Goal: Task Accomplishment & Management: Use online tool/utility

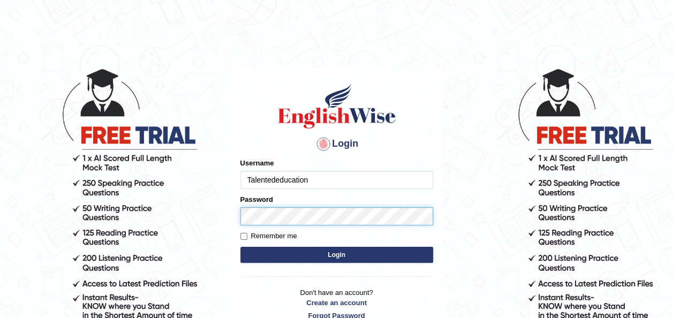
type input "Talentededucation"
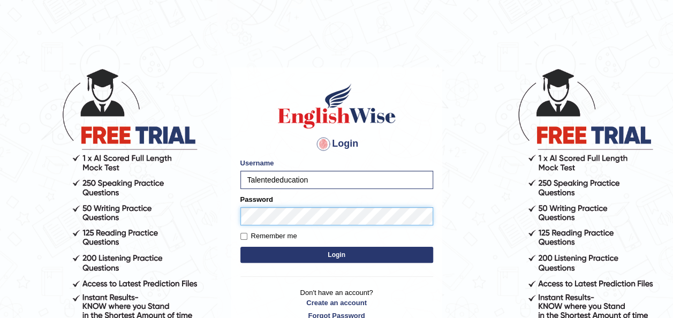
click at [240, 247] on button "Login" at bounding box center [336, 255] width 193 height 16
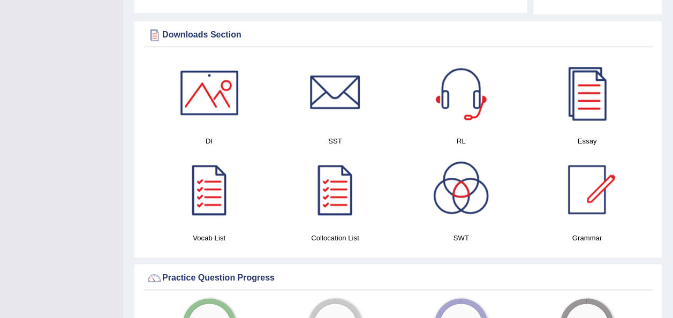
scroll to position [589, 0]
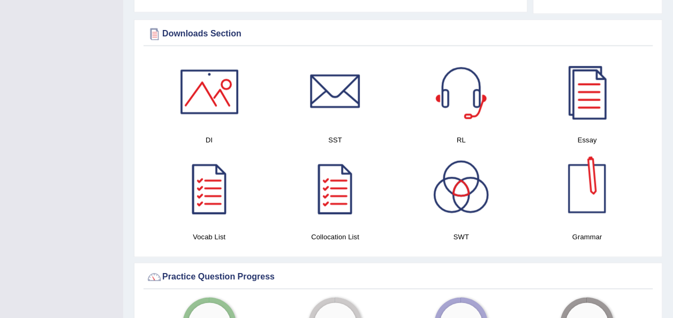
click at [565, 195] on div at bounding box center [586, 188] width 75 height 75
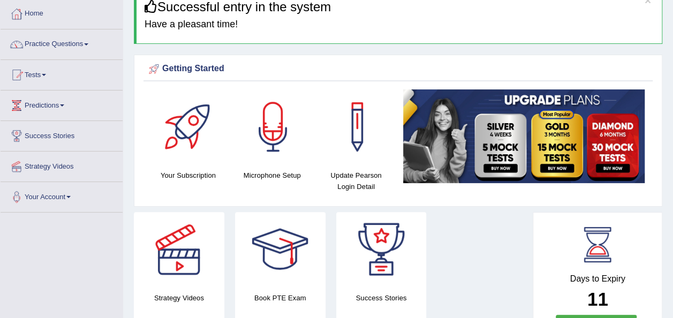
scroll to position [54, 0]
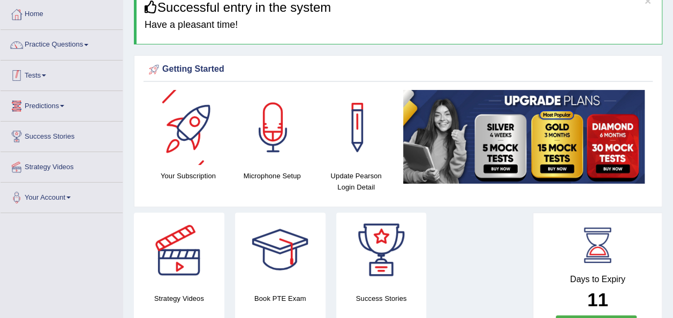
click at [71, 79] on link "Tests" at bounding box center [62, 73] width 122 height 27
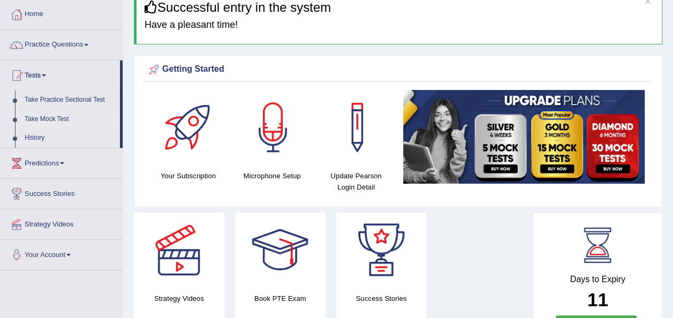
click at [59, 116] on link "Take Mock Test" at bounding box center [70, 119] width 100 height 19
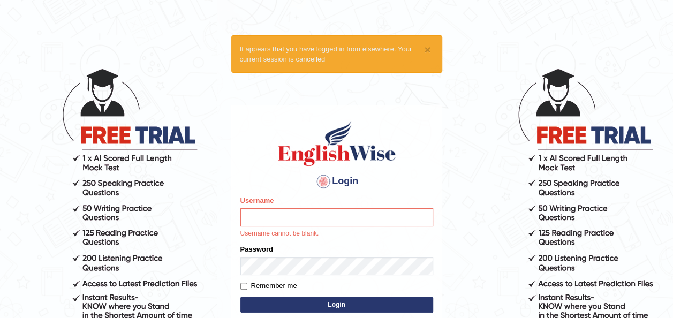
type input "Talentededucation"
click at [354, 301] on button "Login" at bounding box center [336, 304] width 193 height 16
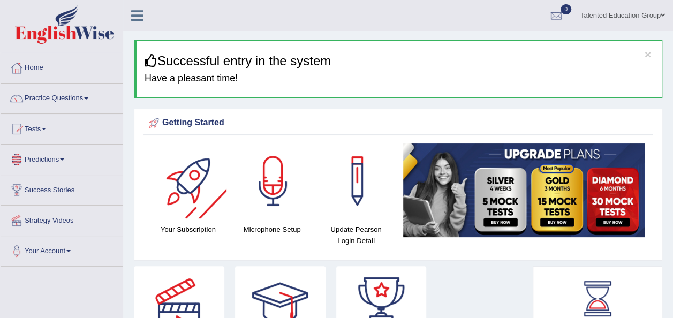
click at [67, 124] on link "Tests" at bounding box center [62, 127] width 122 height 27
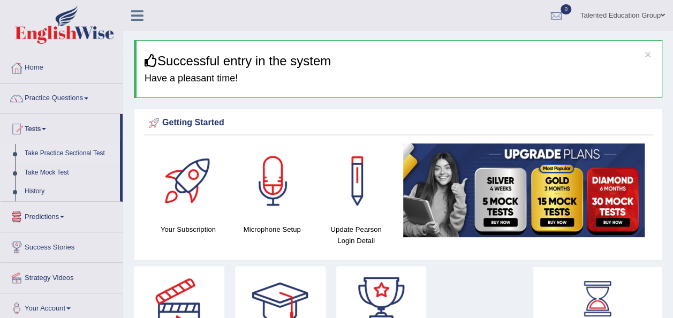
click at [66, 153] on link "Take Practice Sectional Test" at bounding box center [70, 153] width 100 height 19
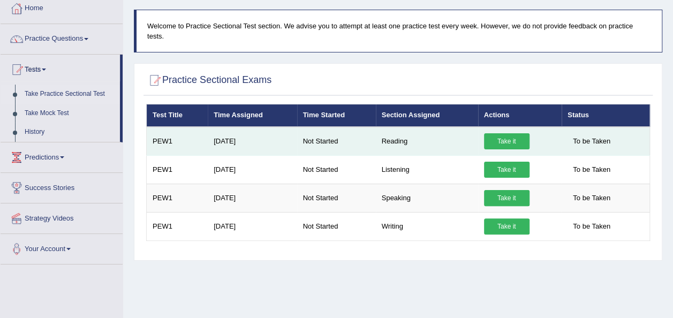
scroll to position [107, 0]
